Goal: Find specific page/section: Find specific page/section

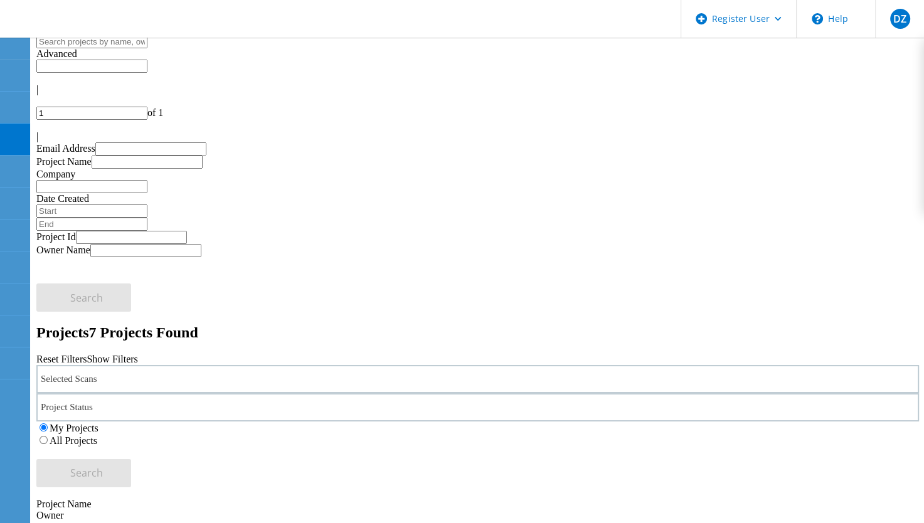
click at [97, 435] on label "All Projects" at bounding box center [74, 440] width 48 height 11
click at [48, 436] on input "All Projects" at bounding box center [44, 440] width 8 height 8
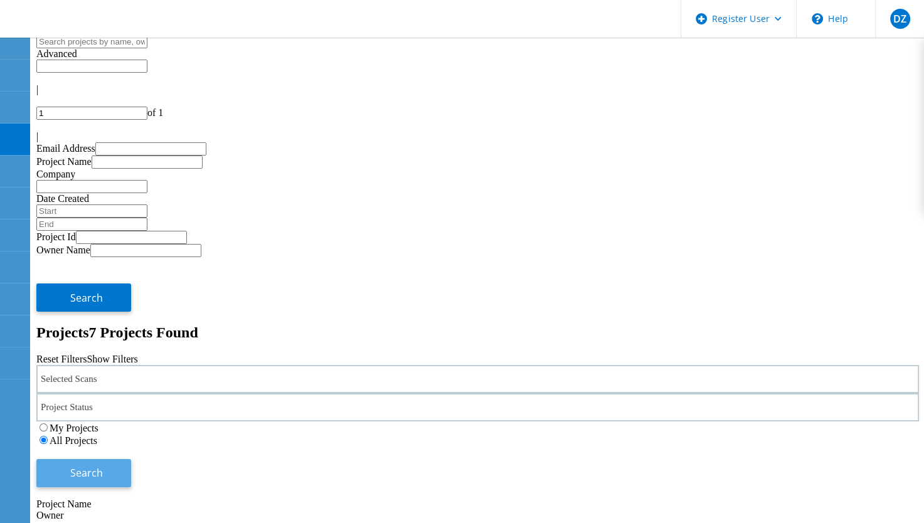
click at [103, 466] on span "Search" at bounding box center [86, 473] width 33 height 14
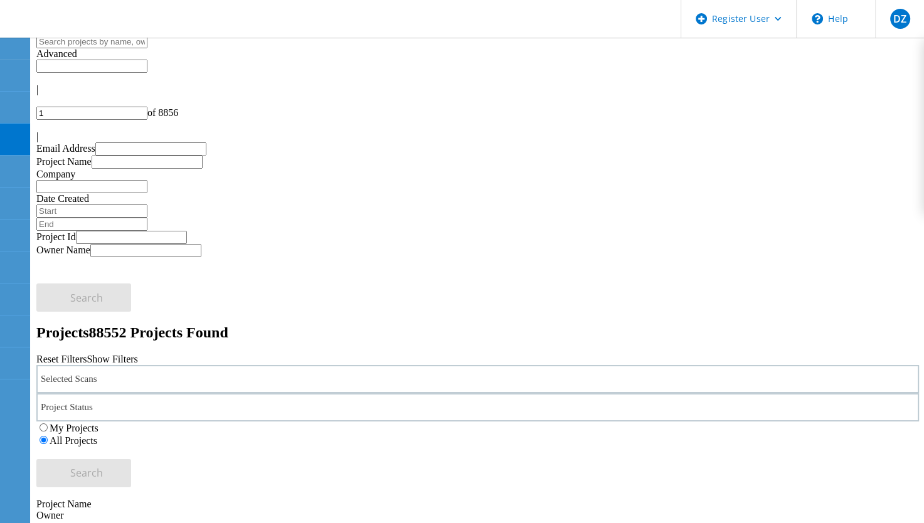
click at [261, 365] on div "Selected Scans" at bounding box center [477, 379] width 882 height 28
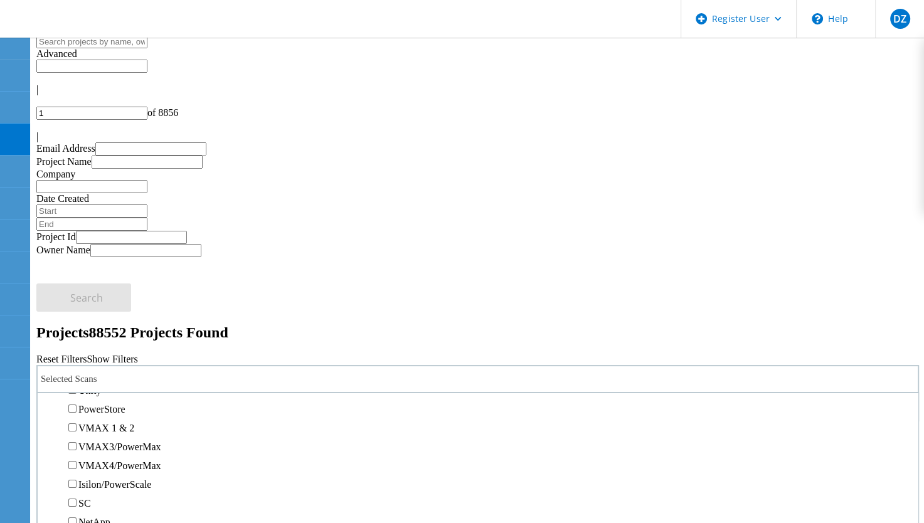
scroll to position [251, 0]
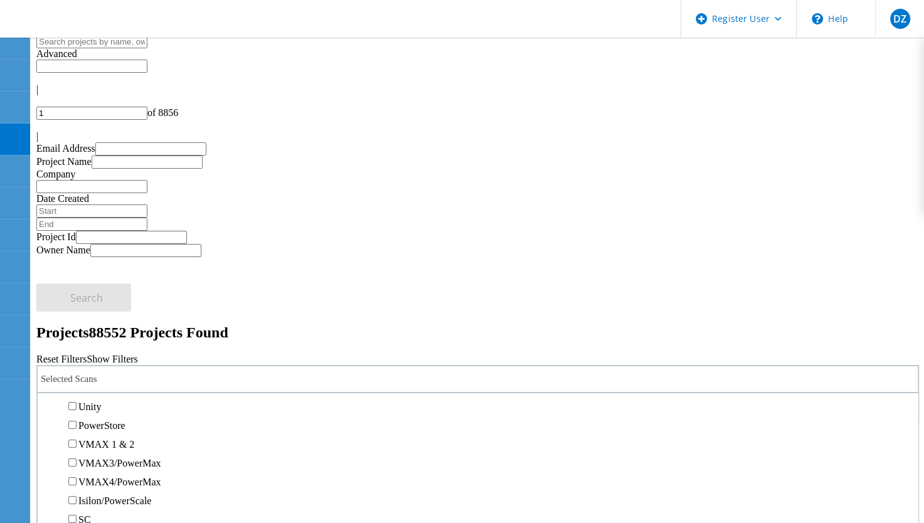
click at [101, 401] on label "Unity" at bounding box center [89, 406] width 23 height 11
click at [77, 402] on input "Unity" at bounding box center [72, 406] width 8 height 8
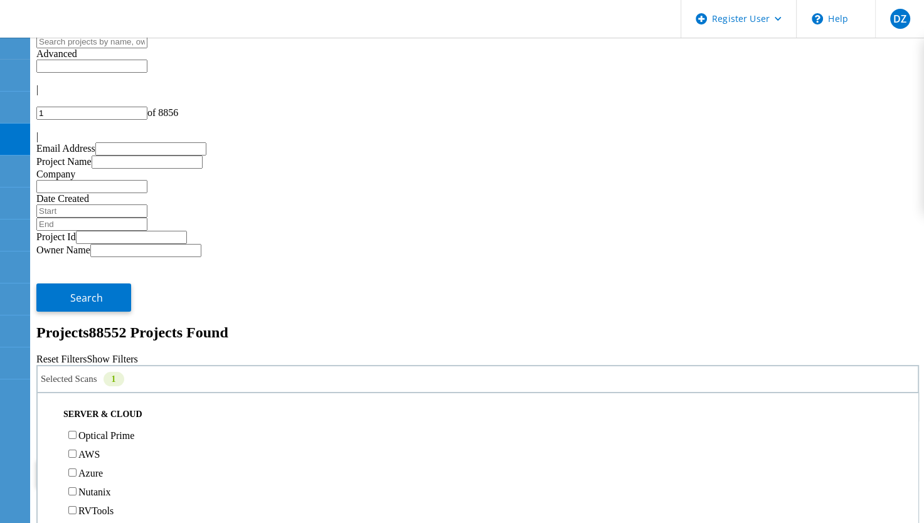
click at [103, 466] on span "Search" at bounding box center [86, 473] width 33 height 14
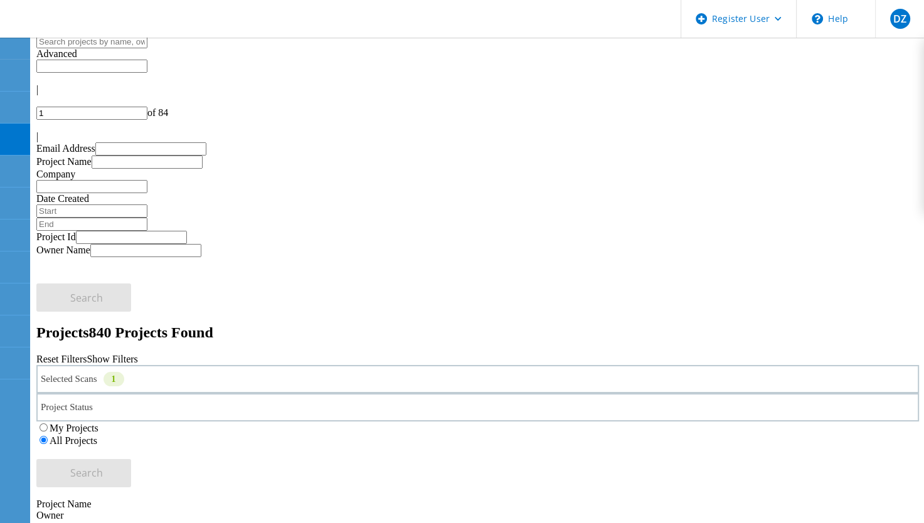
click at [902, 131] on div "|" at bounding box center [477, 136] width 882 height 11
click at [762, 95] on div at bounding box center [477, 100] width 882 height 11
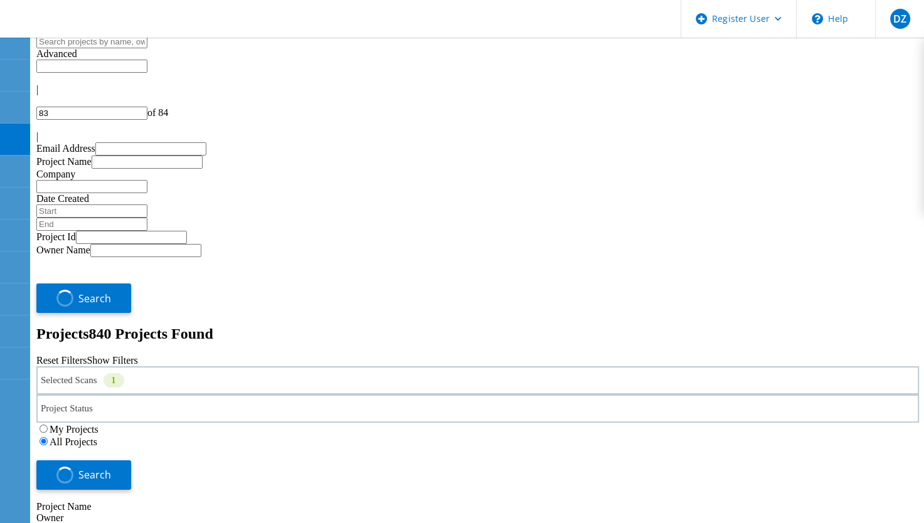
click at [762, 95] on div at bounding box center [477, 100] width 882 height 11
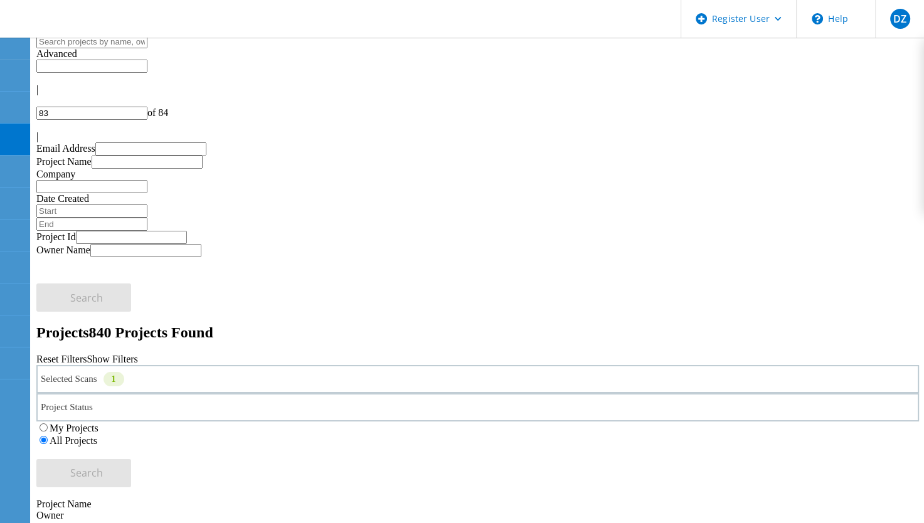
click at [762, 95] on div at bounding box center [477, 100] width 882 height 11
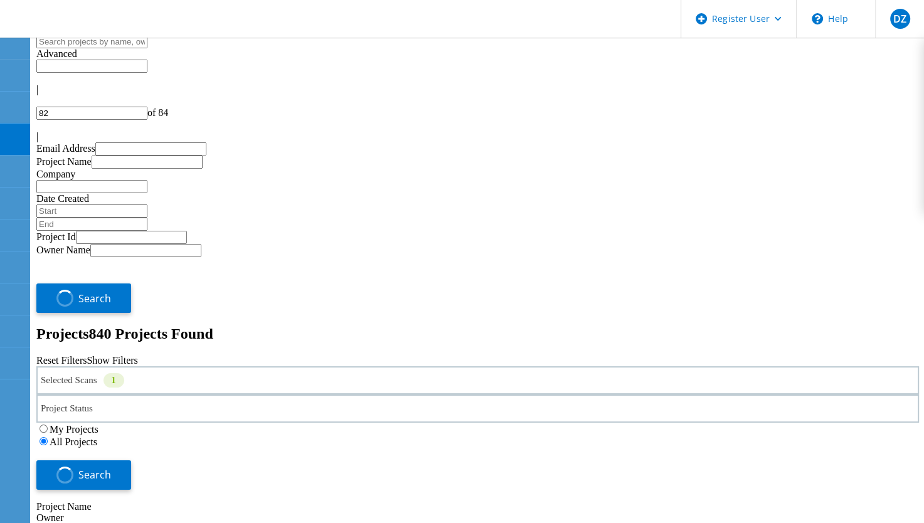
click at [762, 95] on div at bounding box center [477, 100] width 882 height 11
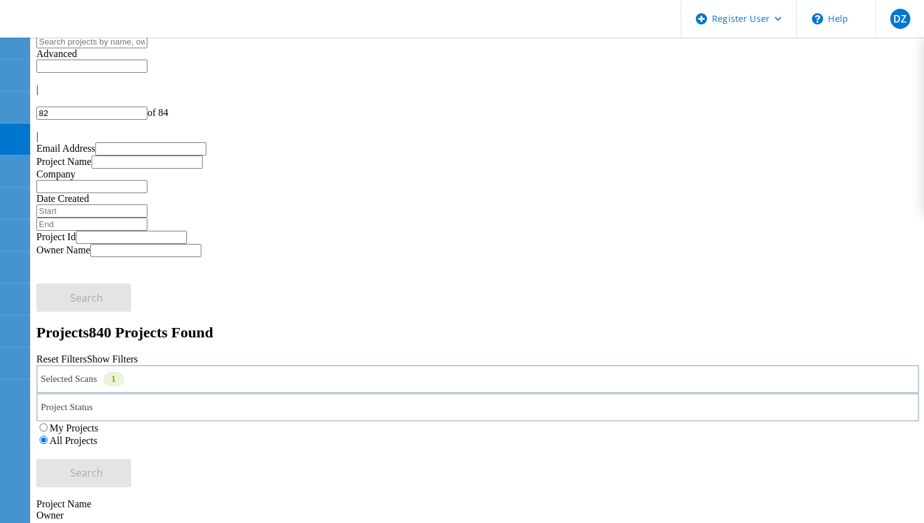
click at [749, 95] on div at bounding box center [477, 100] width 882 height 11
type input "81"
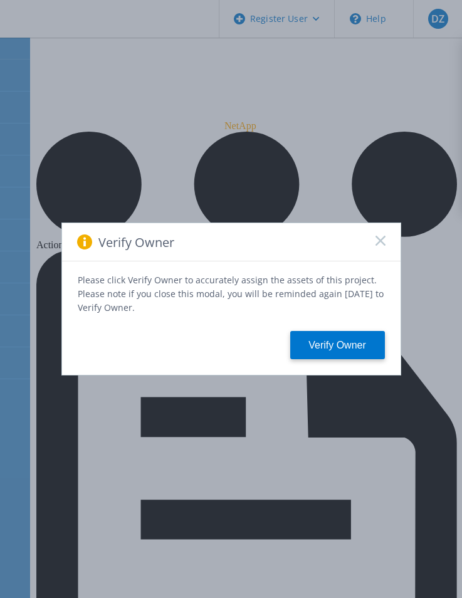
click at [379, 241] on icon at bounding box center [381, 241] width 10 height 10
